Goal: Task Accomplishment & Management: Use online tool/utility

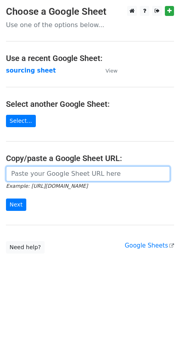
click at [38, 173] on input "url" at bounding box center [88, 173] width 164 height 15
paste input "https://docs.google.com/spreadsheets/d/1wD6lSmvFvXxRHy8XL6iER5cI7pKzGo_S9Nh0RVd…"
type input "https://docs.google.com/spreadsheets/d/1wD6lSmvFvXxRHy8XL6iER5cI7pKzGo_S9Nh0RVd…"
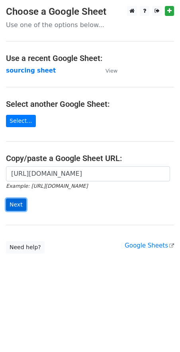
click at [22, 204] on input "Next" at bounding box center [16, 205] width 20 height 12
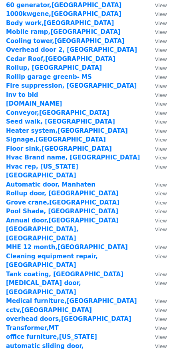
scroll to position [1003, 0]
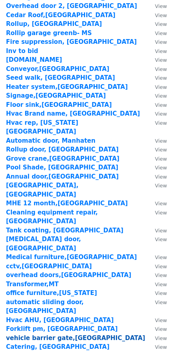
click at [52, 334] on strong "vehicle barrier gate,FL" at bounding box center [75, 337] width 139 height 7
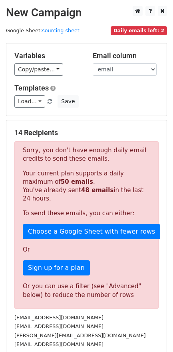
click at [139, 32] on span "Daily emails left: 2" at bounding box center [138, 30] width 56 height 9
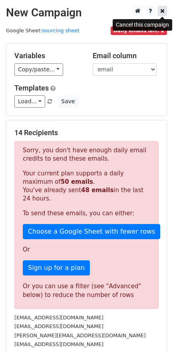
click at [165, 14] on link at bounding box center [161, 11] width 9 height 10
